Goal: Information Seeking & Learning: Check status

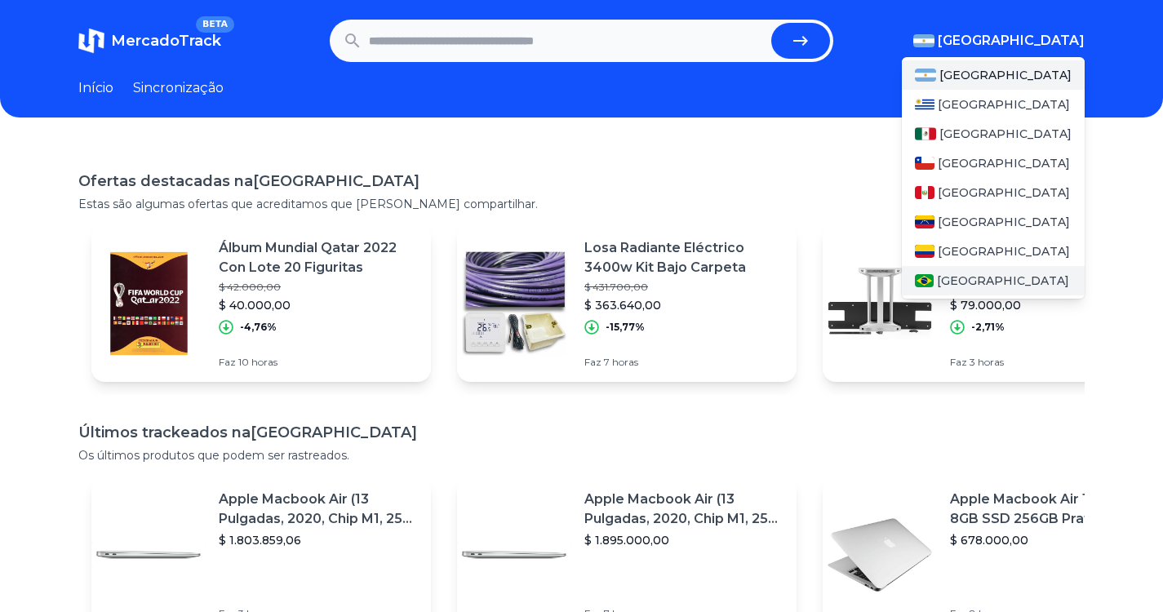
click at [959, 278] on font "[GEOGRAPHIC_DATA]" at bounding box center [1003, 280] width 132 height 15
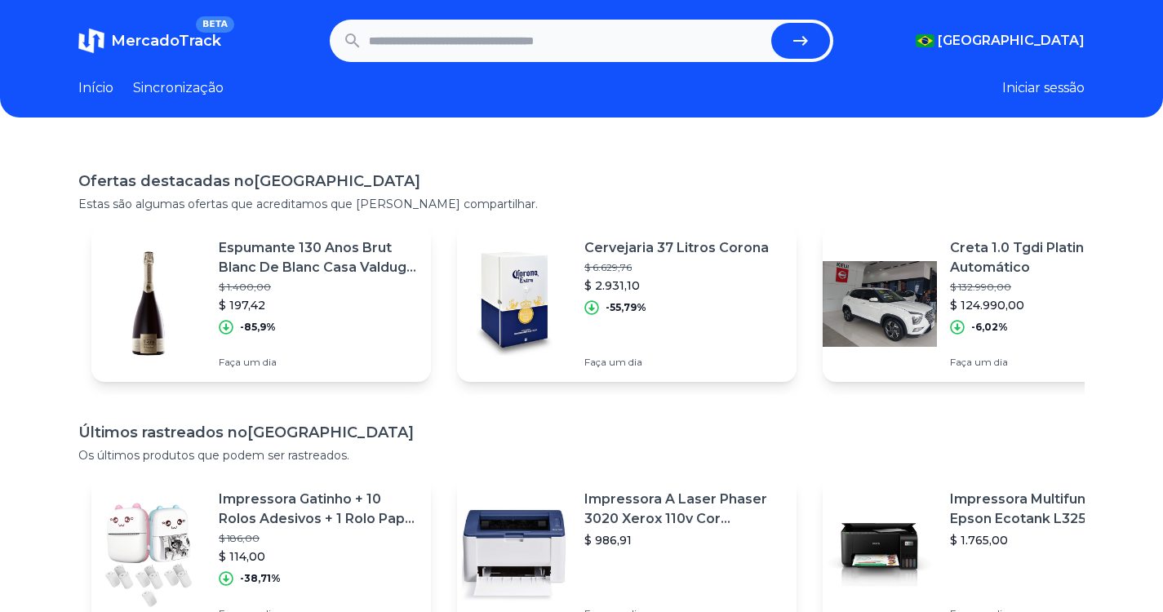
click at [107, 91] on font "Início" at bounding box center [95, 88] width 35 height 16
click at [208, 88] on font "Sincronização" at bounding box center [178, 88] width 91 height 16
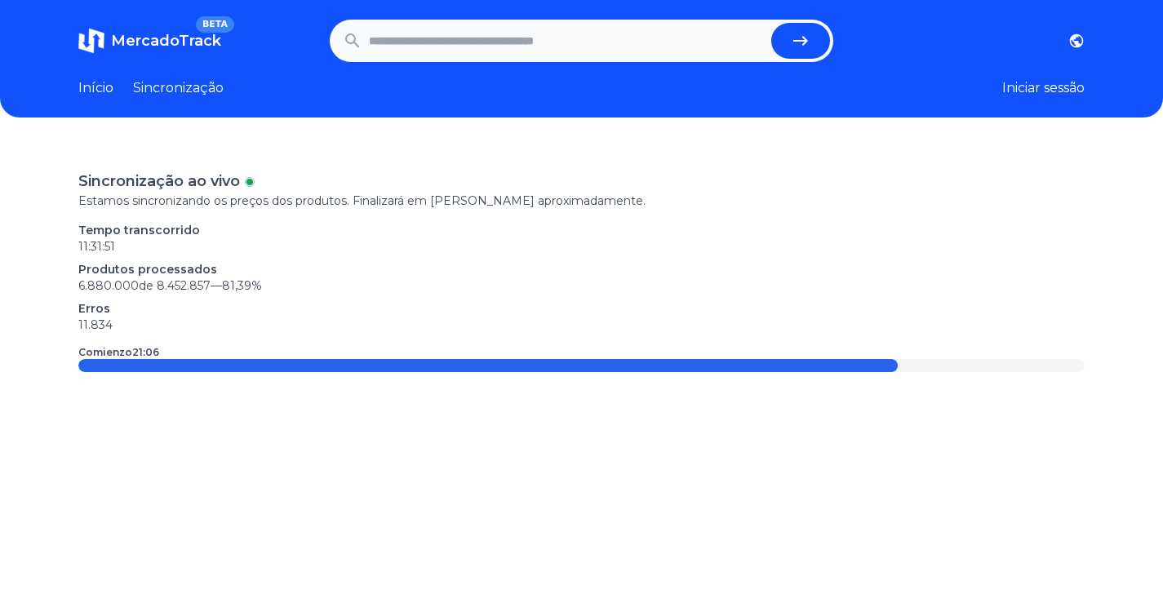
click at [102, 87] on font "Início" at bounding box center [95, 88] width 35 height 16
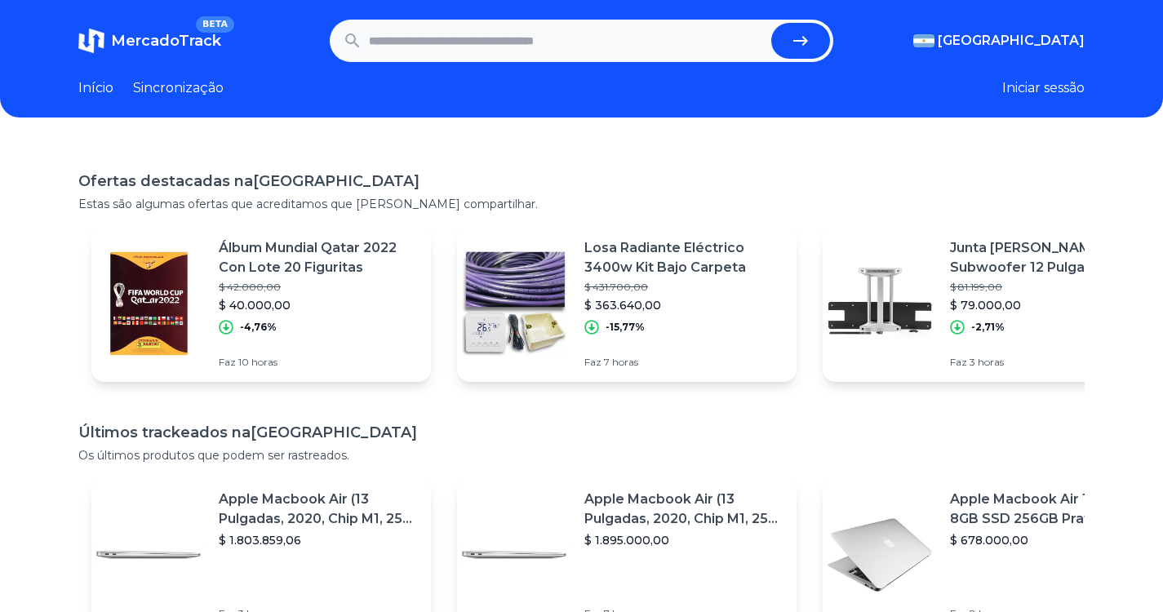
click at [409, 36] on input "text" at bounding box center [567, 41] width 396 height 36
type input "**********"
click at [811, 47] on icon "submit" at bounding box center [801, 41] width 20 height 20
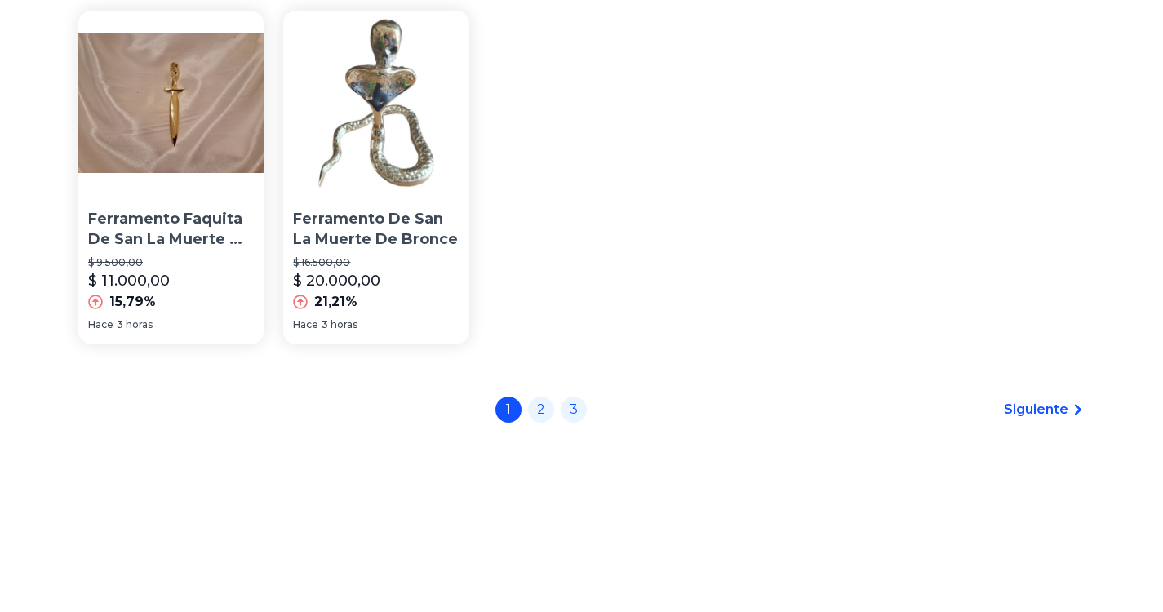
scroll to position [82, 0]
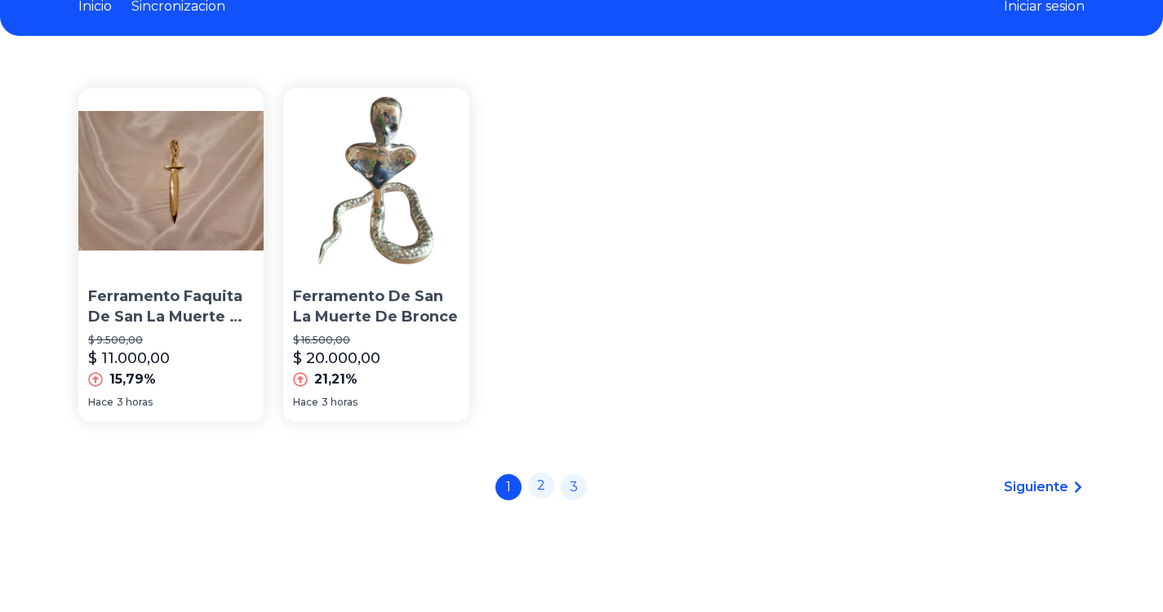
click at [547, 482] on link "2" at bounding box center [541, 486] width 26 height 26
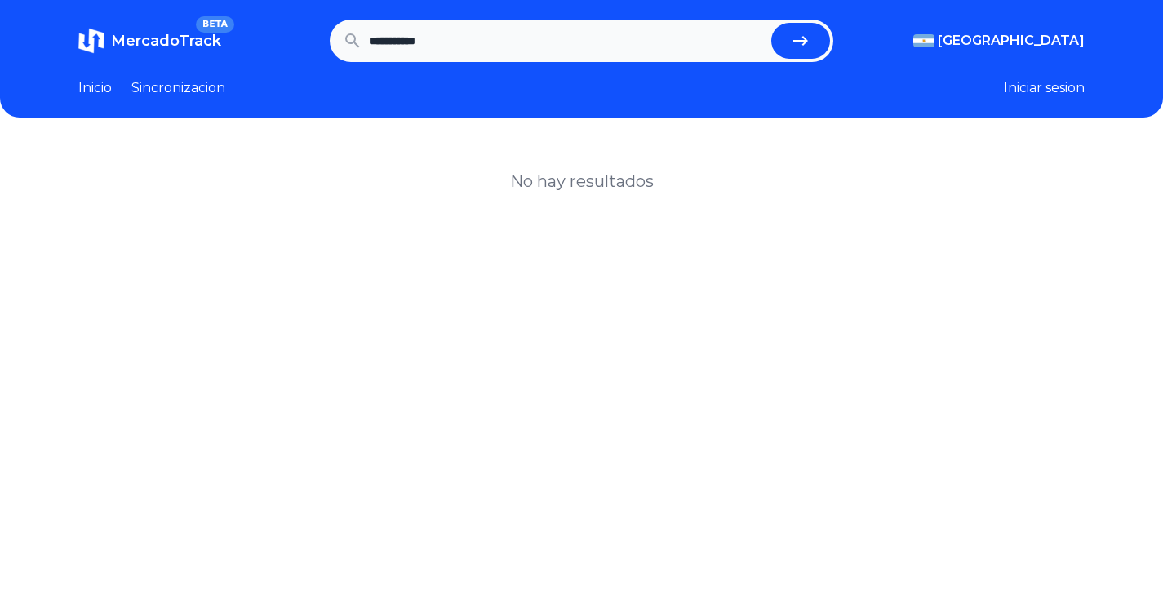
scroll to position [82, 0]
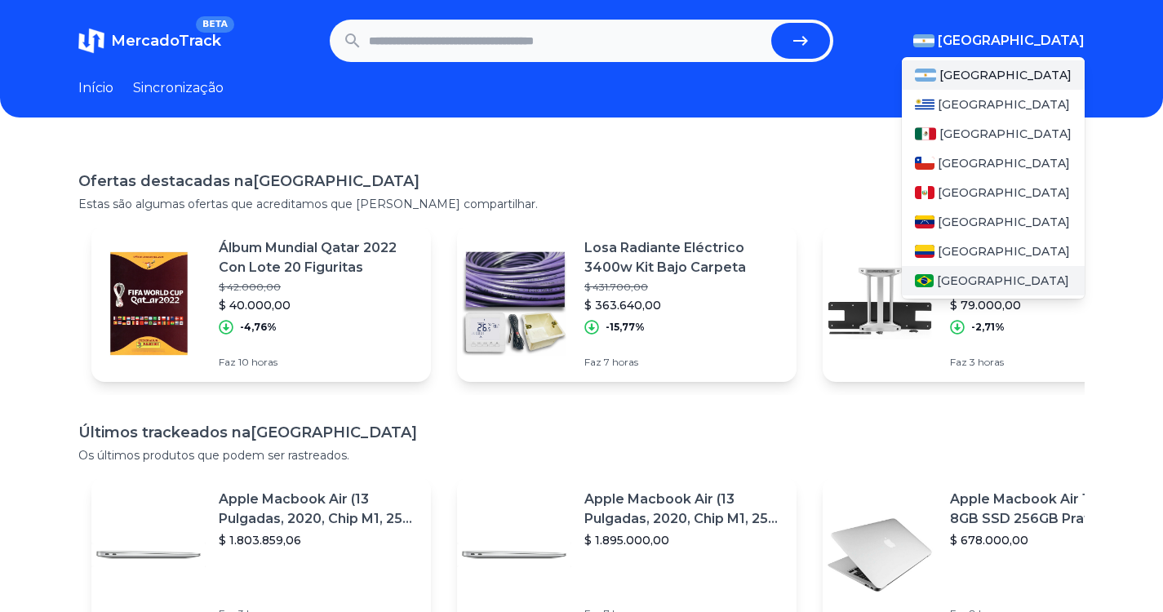
click at [971, 287] on font "[GEOGRAPHIC_DATA]" at bounding box center [1003, 280] width 132 height 15
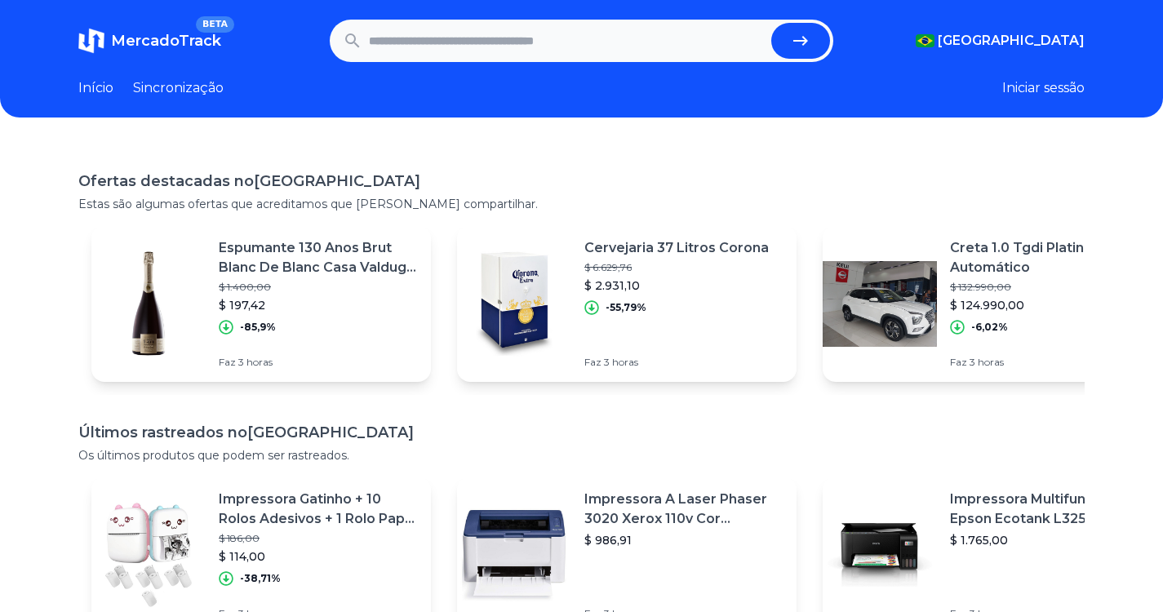
click at [702, 39] on input "text" at bounding box center [567, 41] width 396 height 36
type input "*********"
click at [821, 39] on button "submit" at bounding box center [800, 41] width 59 height 36
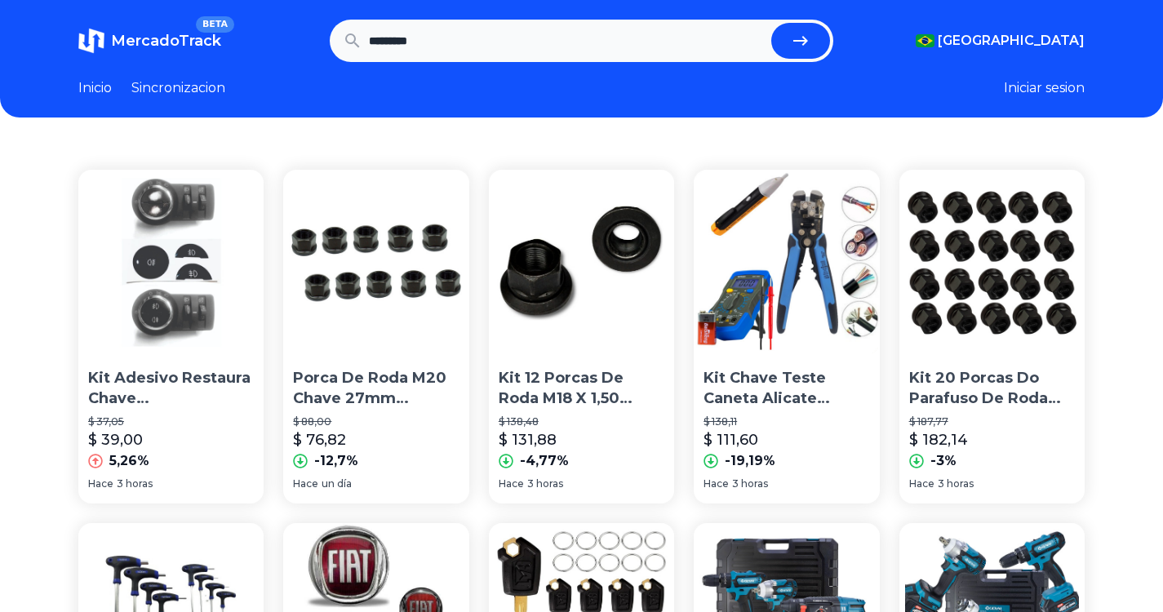
click at [821, 259] on img at bounding box center [786, 262] width 185 height 185
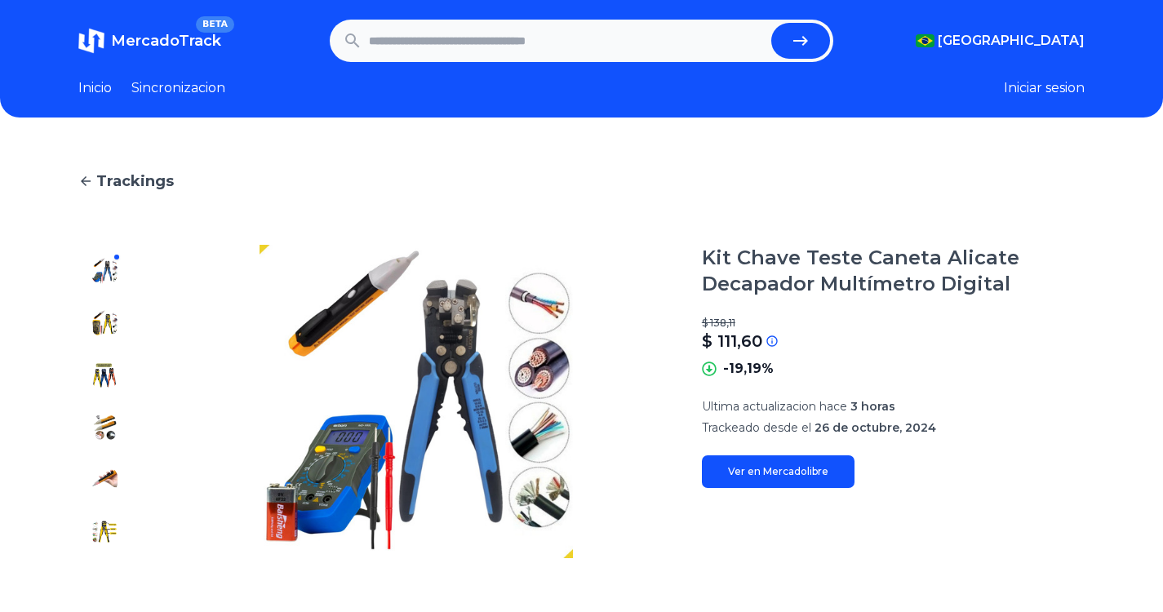
scroll to position [82, 0]
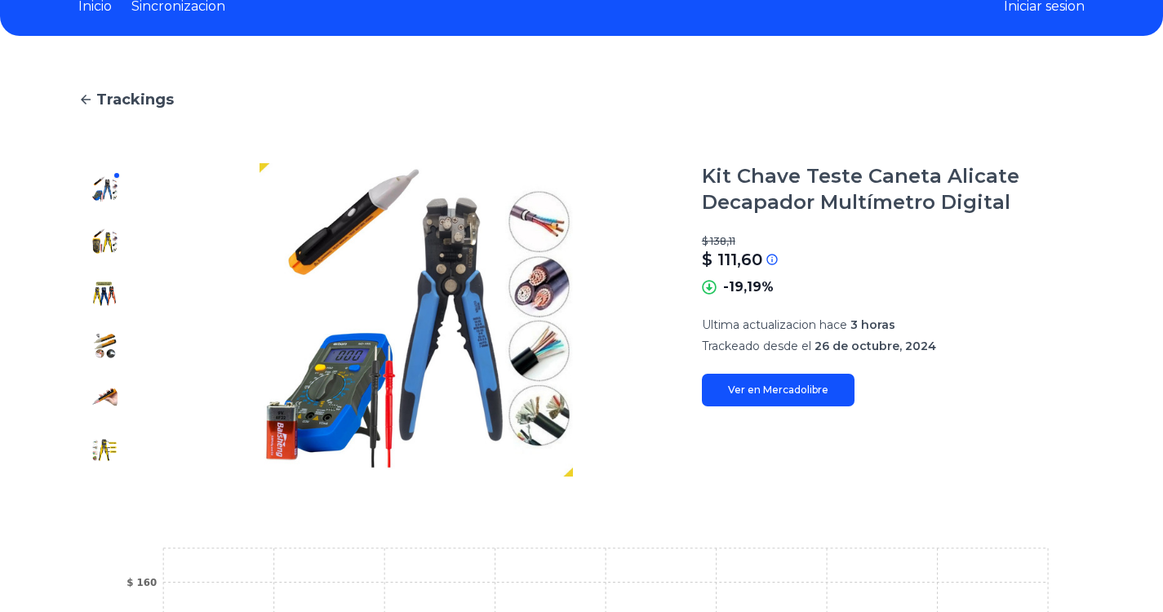
click at [794, 388] on link "Ver en Mercadolibre" at bounding box center [778, 390] width 153 height 33
click at [127, 101] on span "Trackings" at bounding box center [135, 99] width 78 height 23
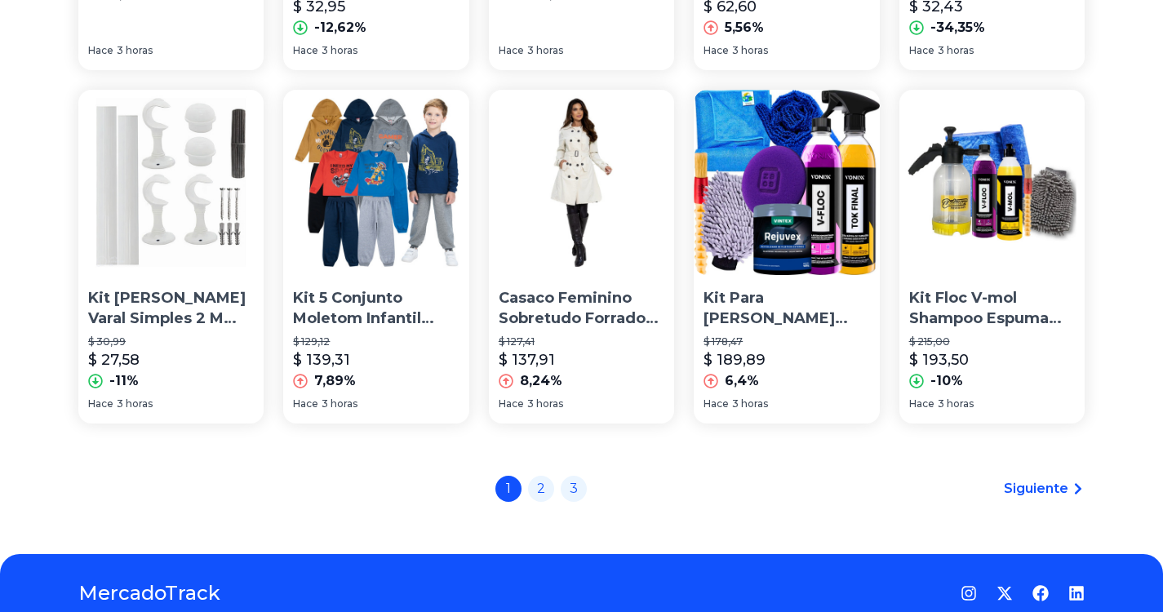
scroll to position [1216, 0]
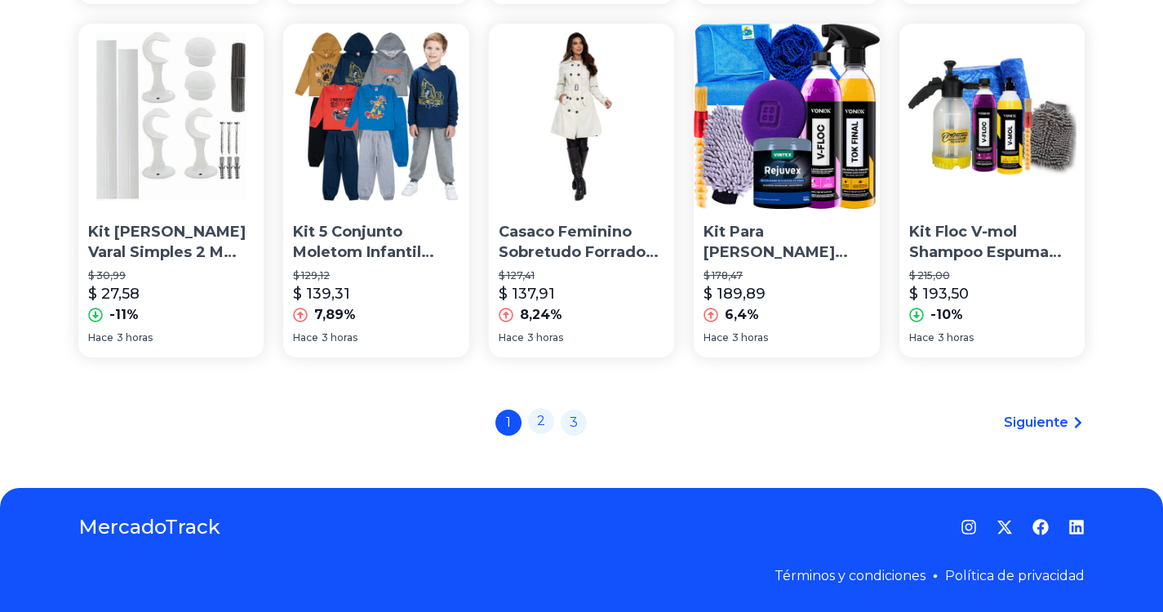
click at [544, 423] on link "2" at bounding box center [541, 421] width 26 height 26
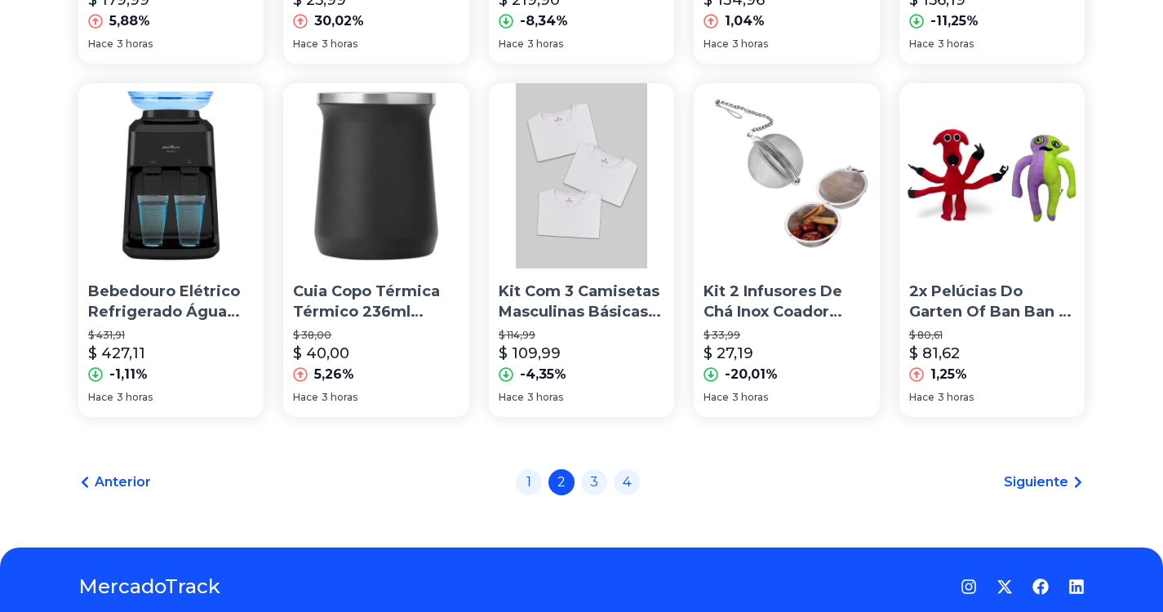
scroll to position [1216, 0]
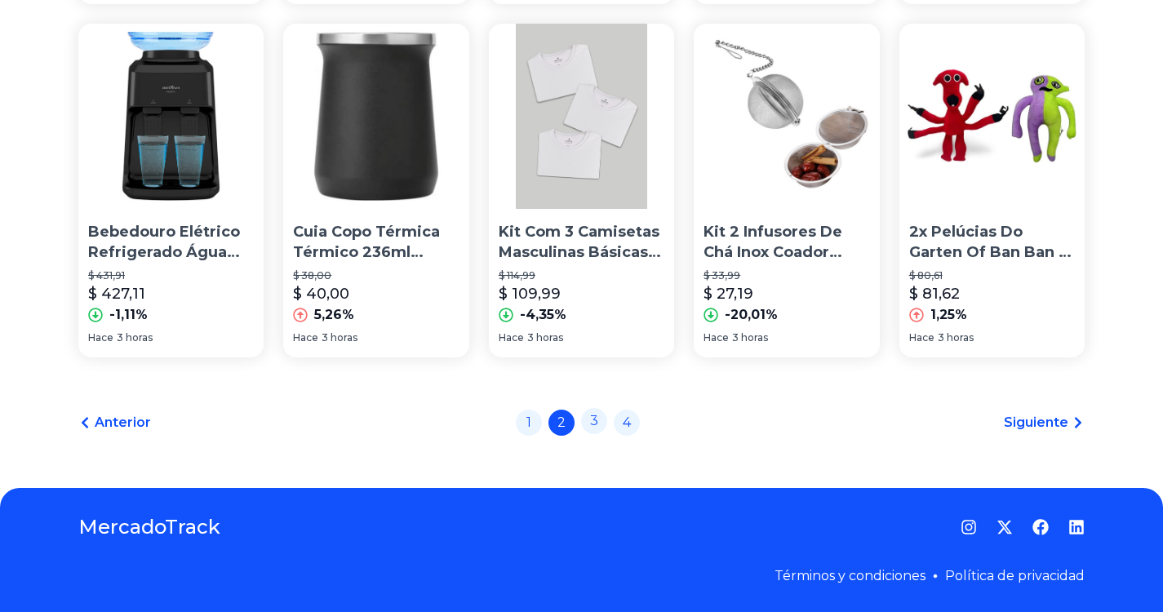
click at [598, 424] on link "3" at bounding box center [594, 421] width 26 height 26
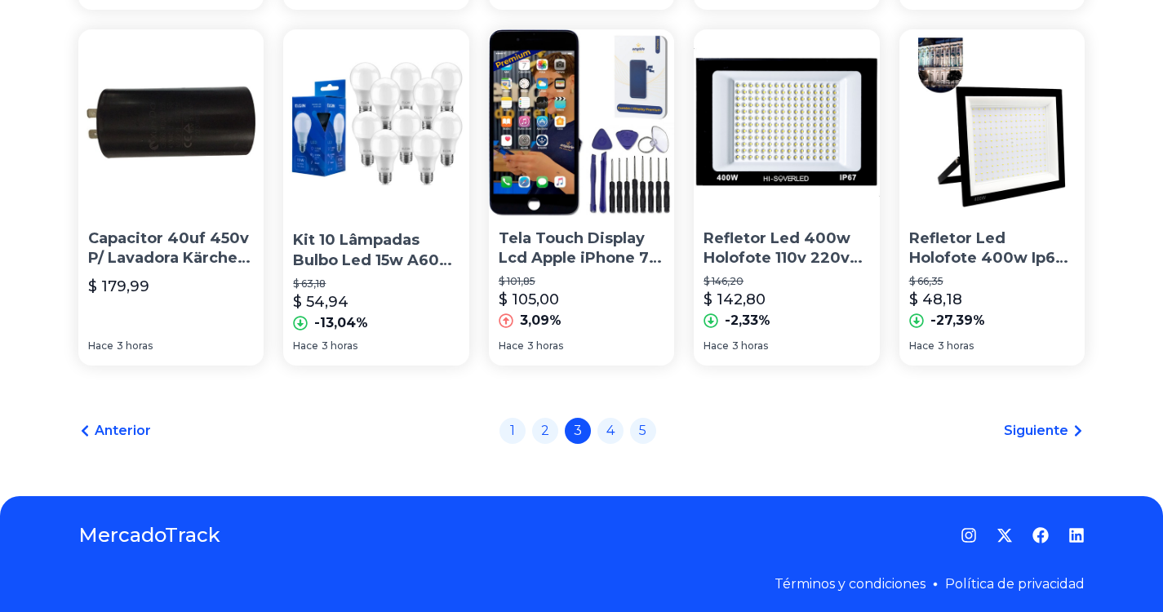
scroll to position [1216, 0]
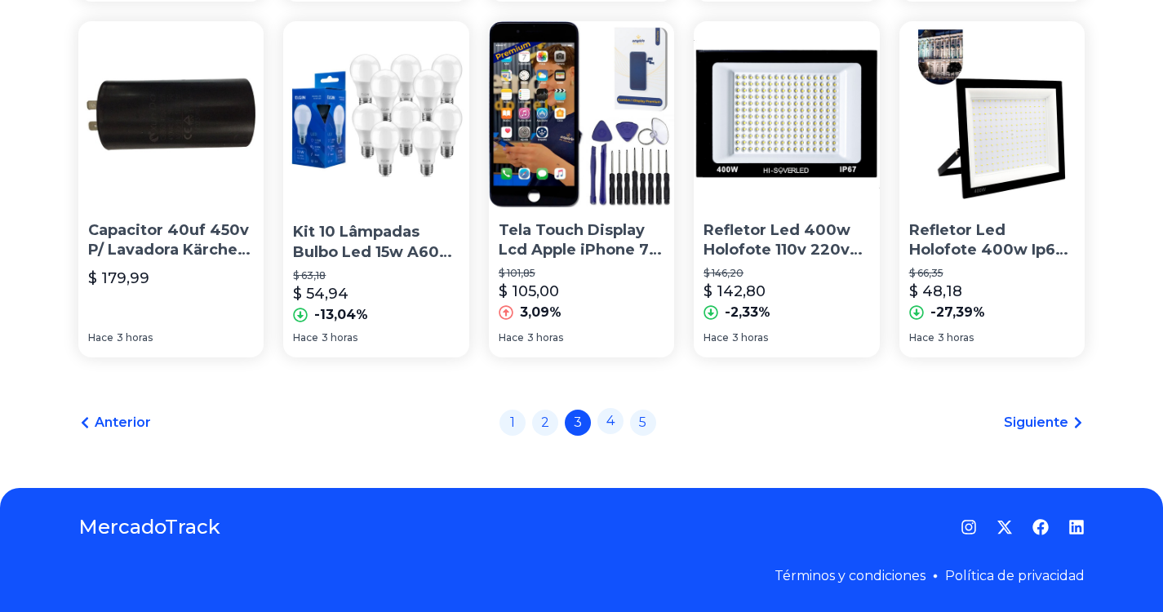
click at [613, 421] on link "4" at bounding box center [611, 421] width 26 height 26
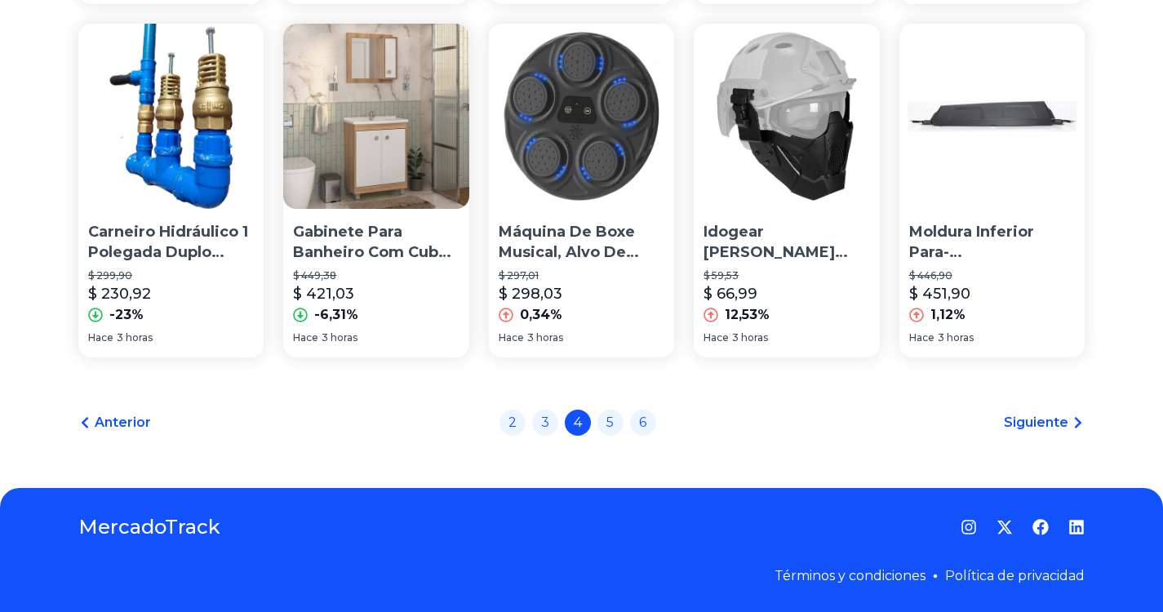
scroll to position [1216, 0]
click at [617, 427] on link "5" at bounding box center [611, 421] width 26 height 26
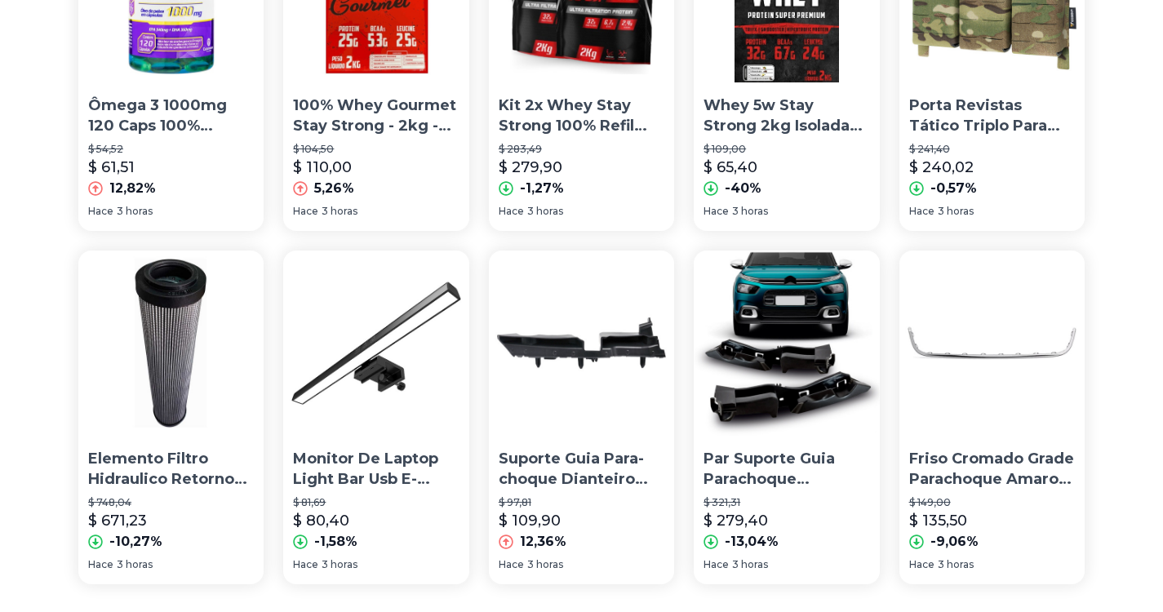
scroll to position [1216, 0]
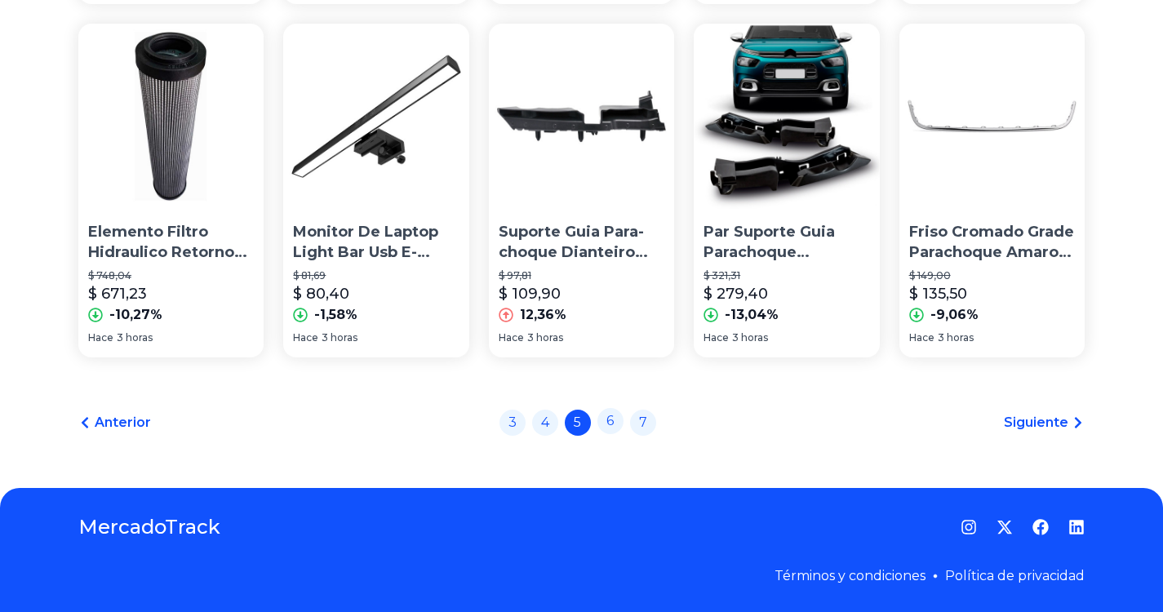
click at [619, 424] on link "6" at bounding box center [611, 421] width 26 height 26
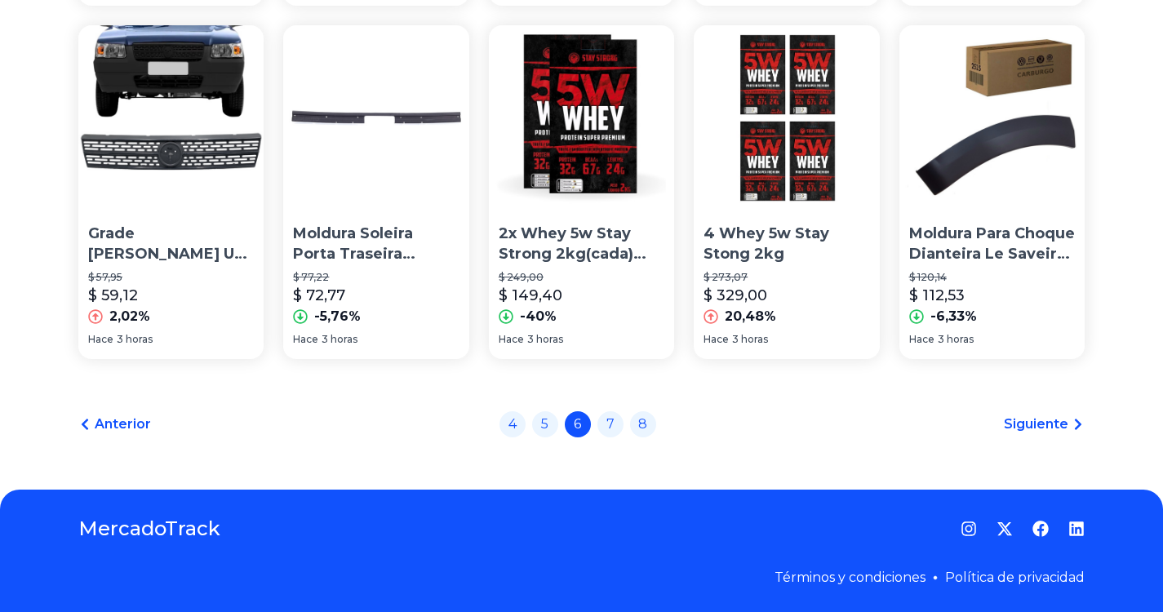
scroll to position [1216, 0]
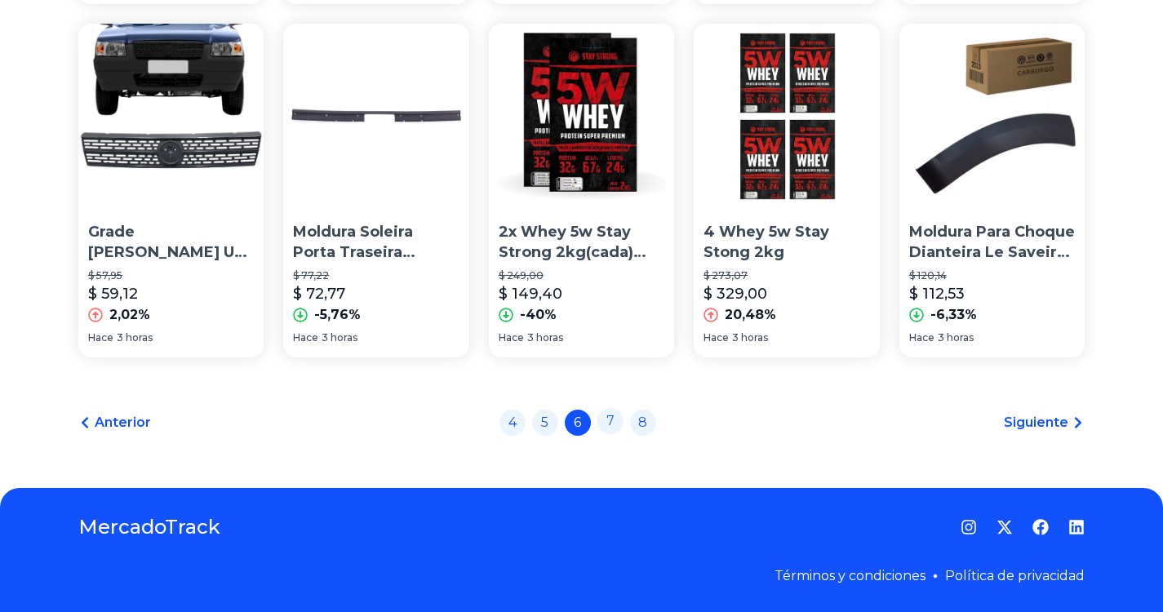
click at [622, 424] on link "7" at bounding box center [611, 421] width 26 height 26
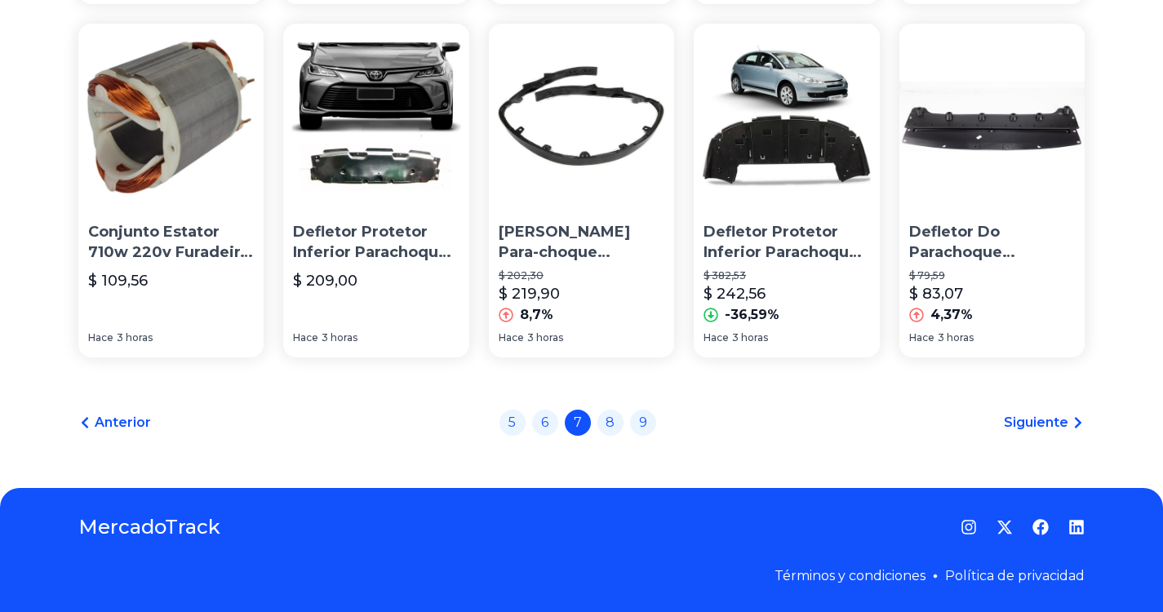
scroll to position [1216, 0]
click at [622, 425] on link "8" at bounding box center [611, 423] width 26 height 26
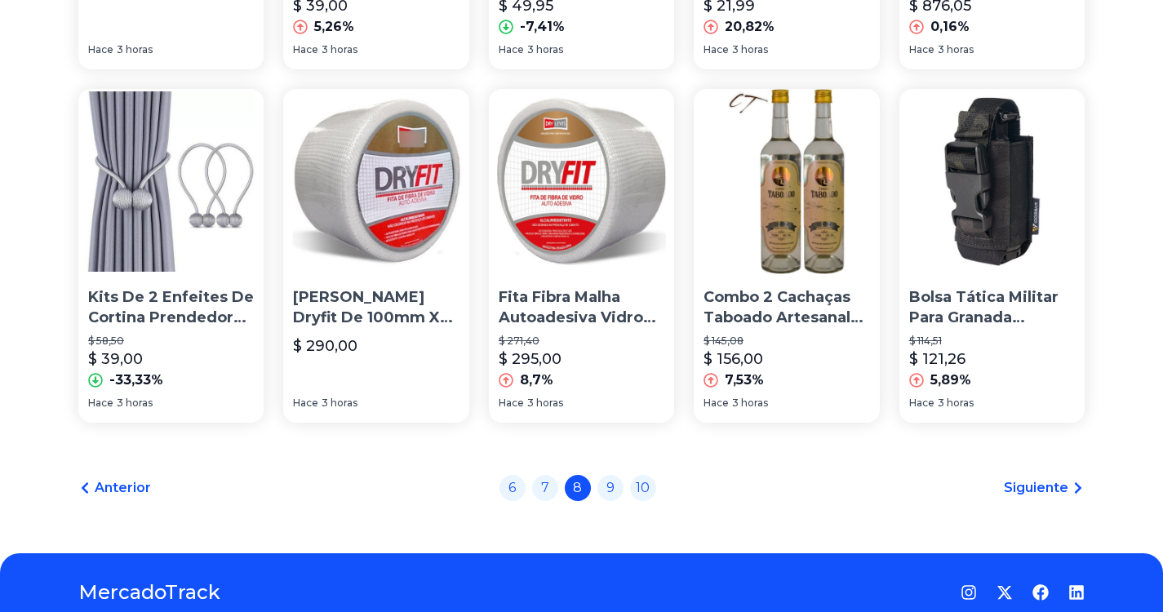
scroll to position [1143, 0]
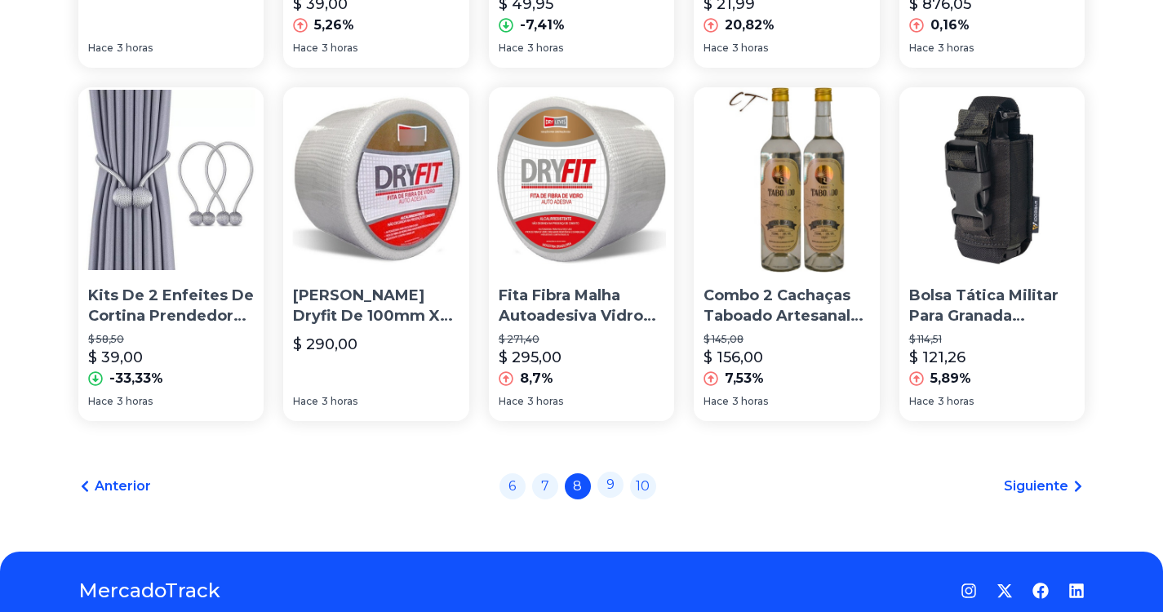
click at [618, 492] on link "9" at bounding box center [611, 485] width 26 height 26
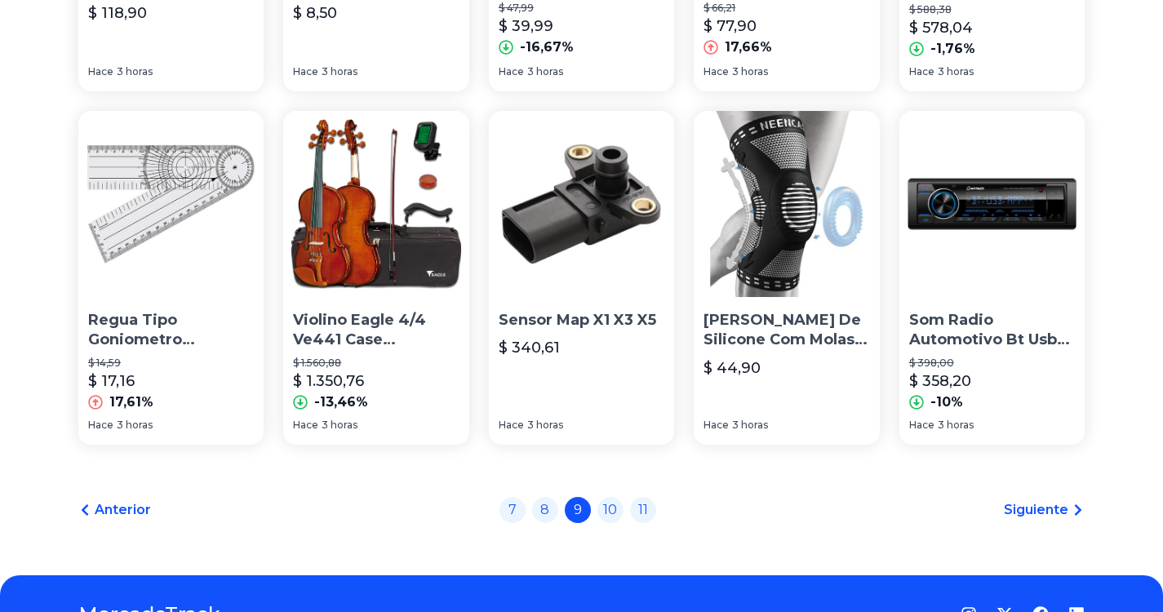
scroll to position [1143, 0]
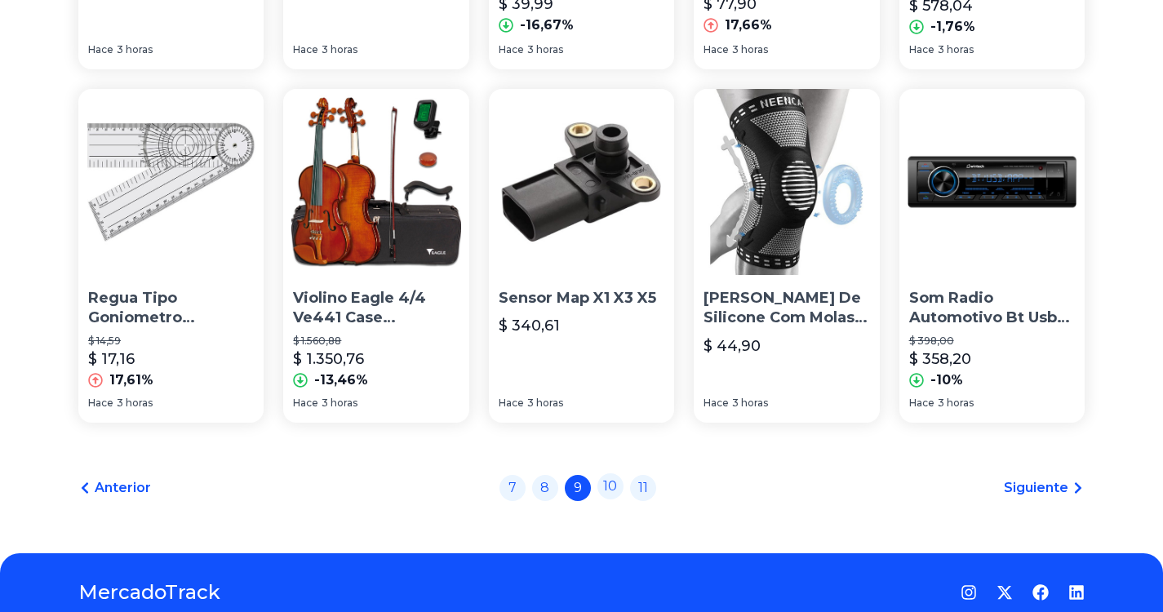
click at [617, 495] on link "10" at bounding box center [611, 486] width 26 height 26
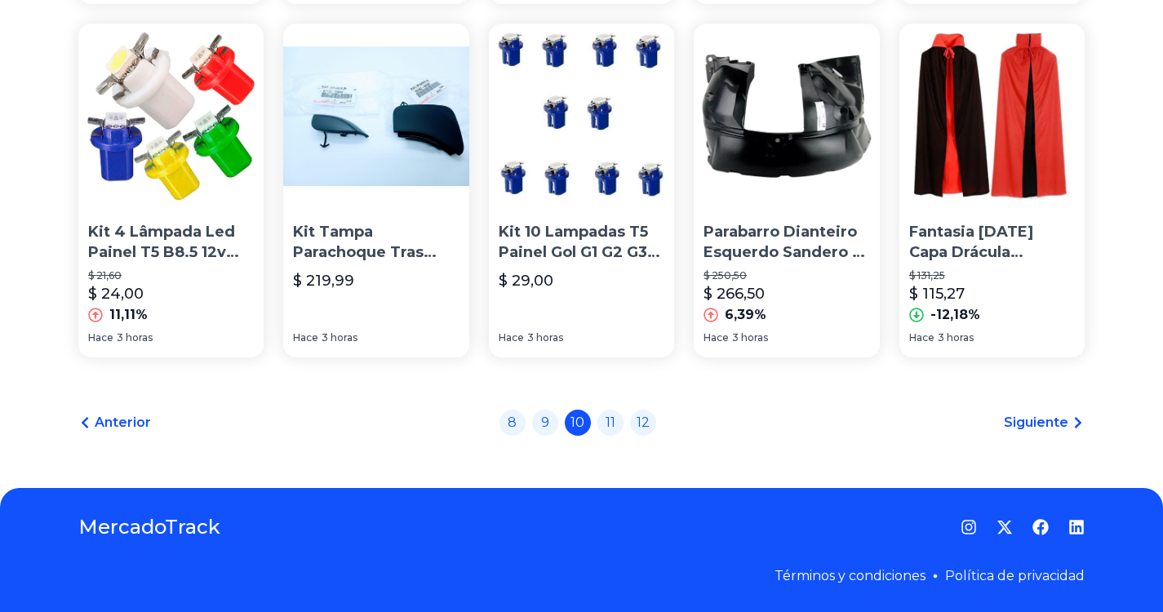
scroll to position [1216, 0]
click at [616, 427] on link "11" at bounding box center [611, 421] width 26 height 26
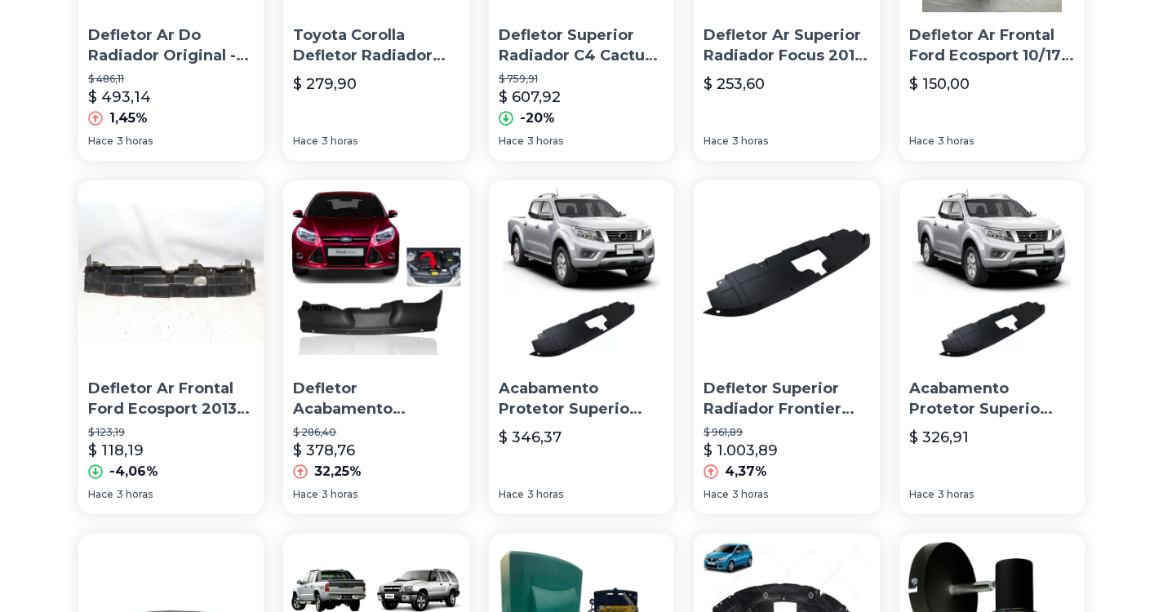
scroll to position [735, 0]
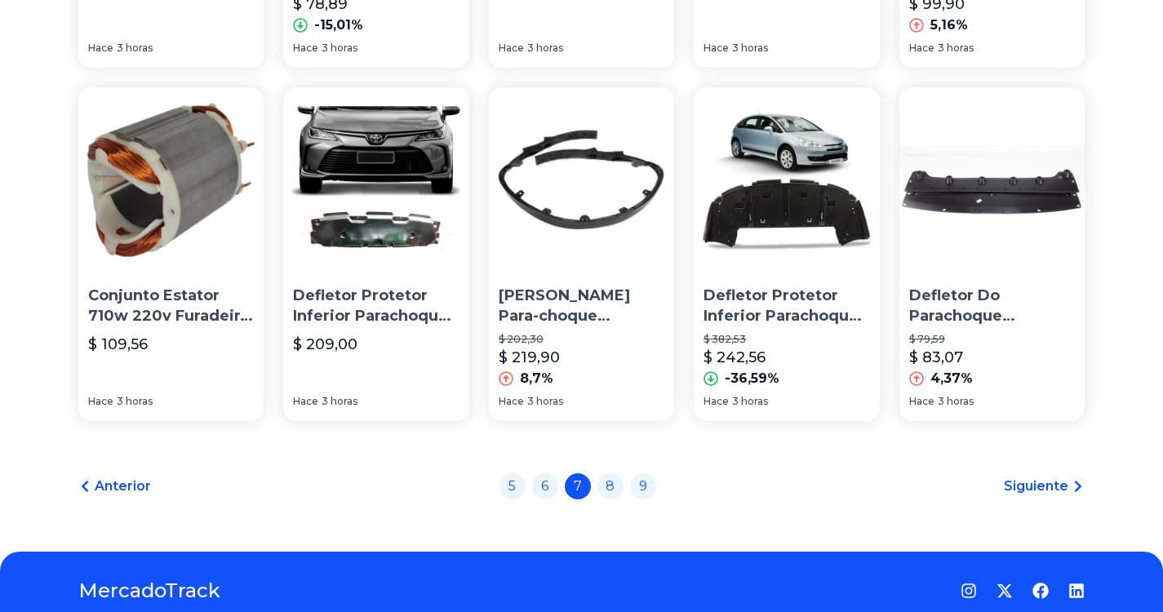
scroll to position [1216, 0]
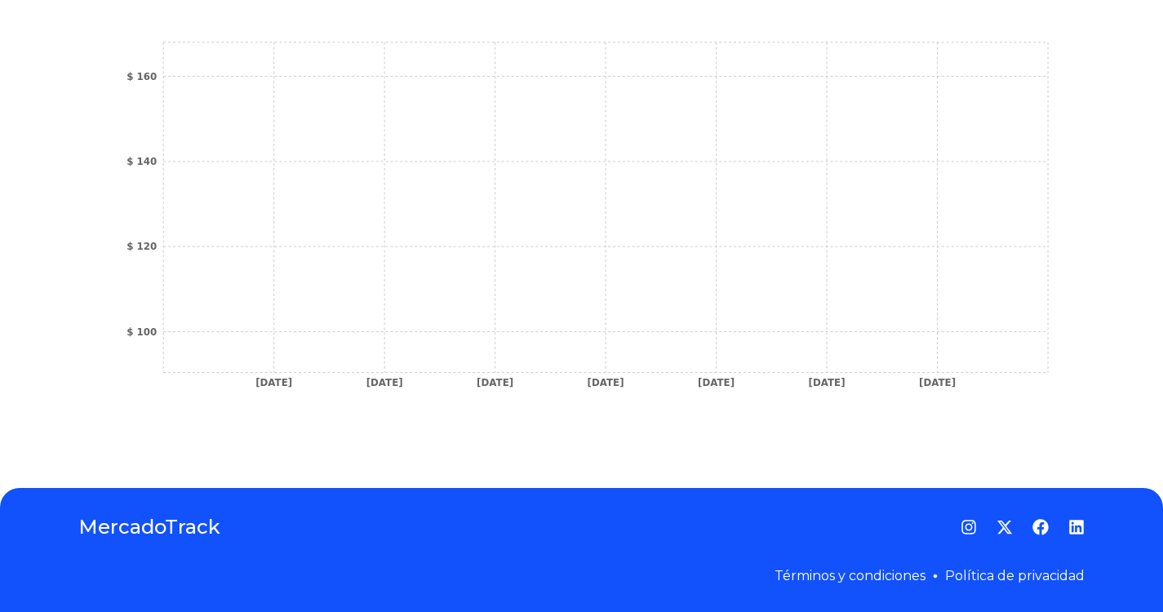
scroll to position [82, 0]
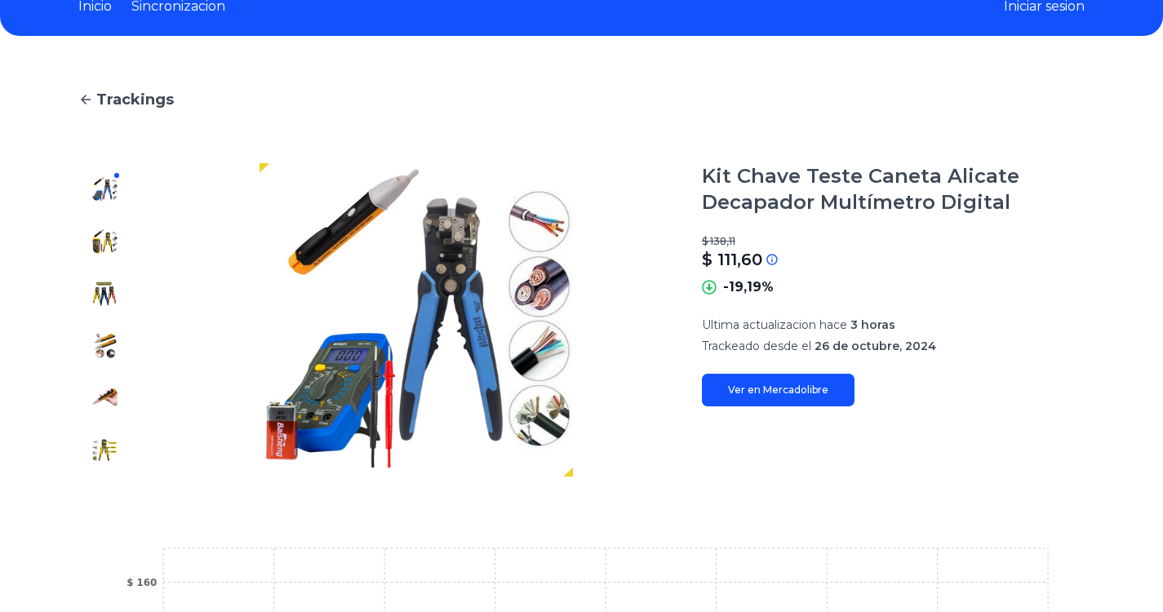
click at [100, 10] on link "Inicio" at bounding box center [94, 7] width 33 height 20
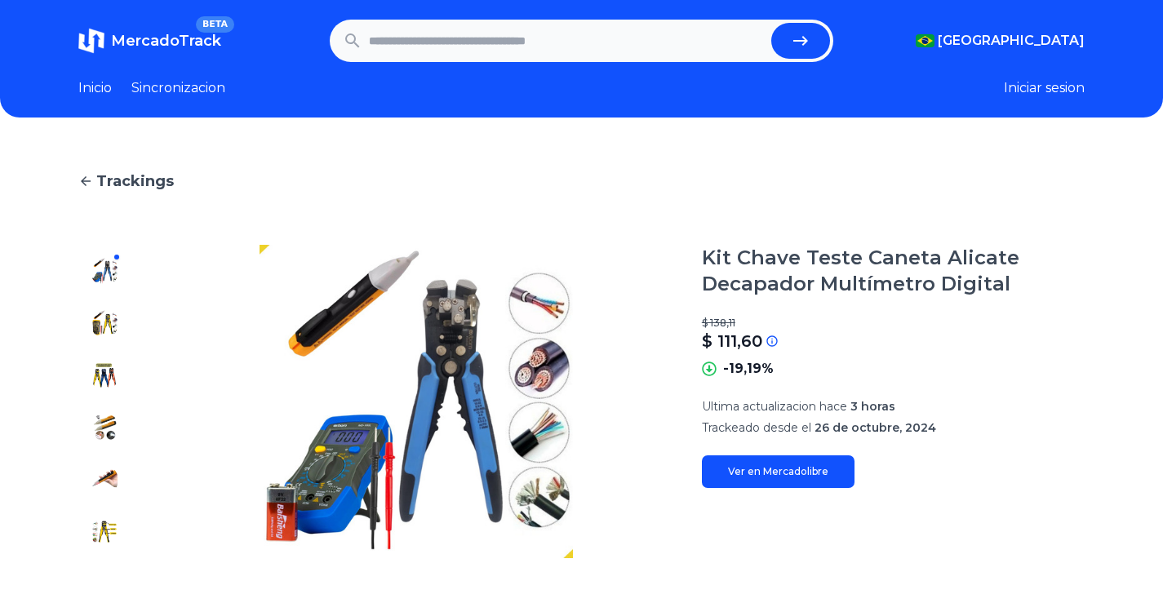
type input "*********"
